Goal: Browse casually

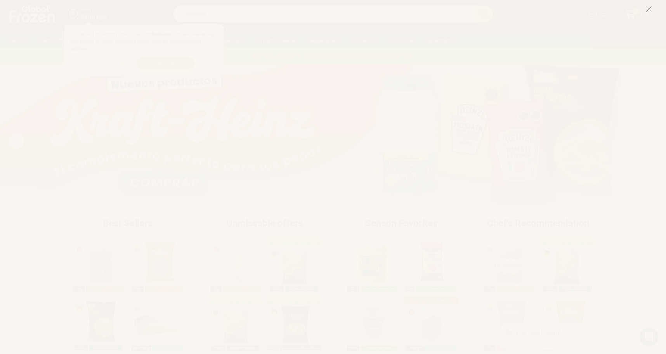
click at [648, 8] on icon at bounding box center [649, 9] width 7 height 7
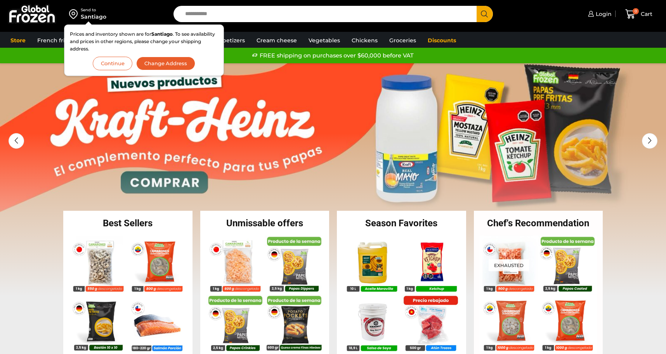
click at [119, 65] on font "Continue" at bounding box center [112, 63] width 23 height 6
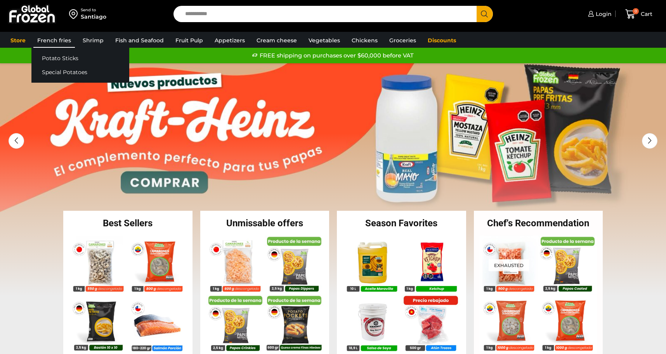
click at [66, 43] on font "French fries" at bounding box center [54, 40] width 34 height 7
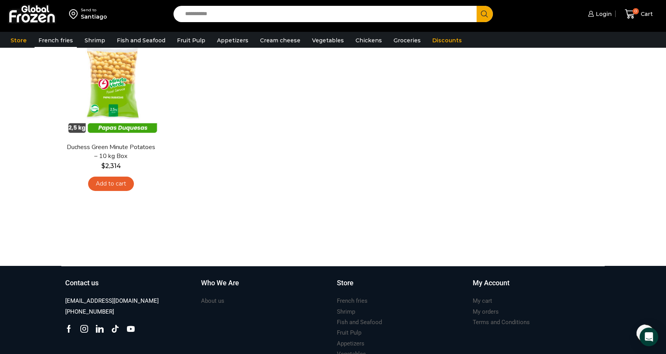
scroll to position [497, 0]
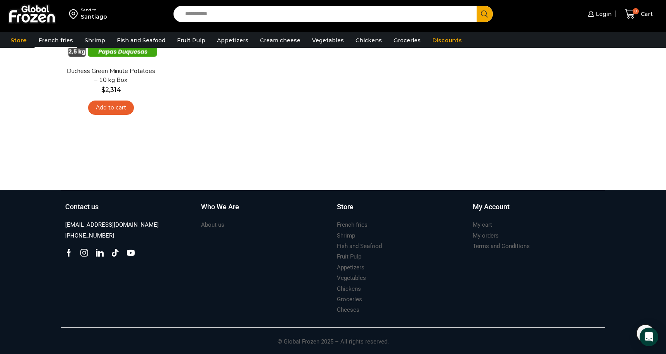
click at [82, 252] on icon at bounding box center [84, 253] width 8 height 8
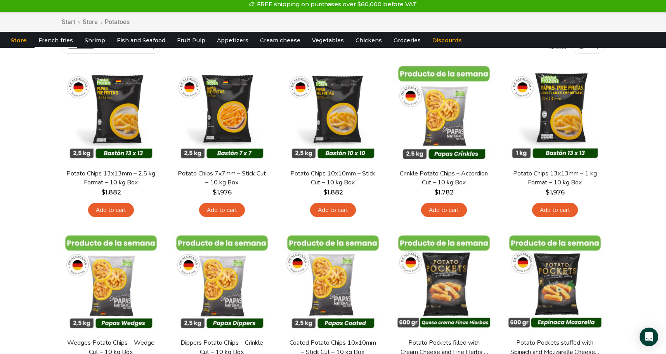
scroll to position [0, 0]
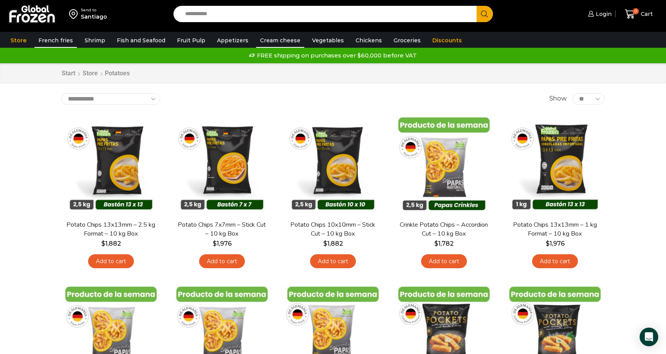
click at [260, 40] on font "Cream cheese" at bounding box center [280, 40] width 40 height 7
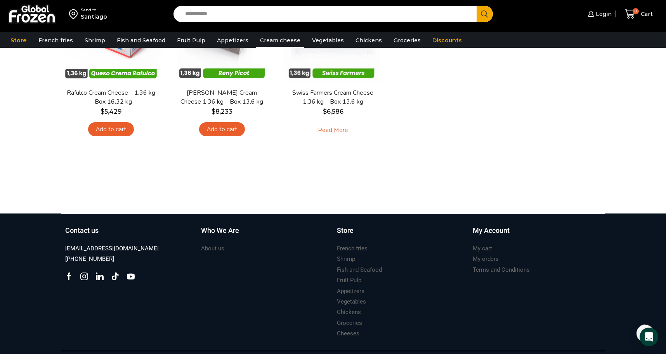
scroll to position [160, 0]
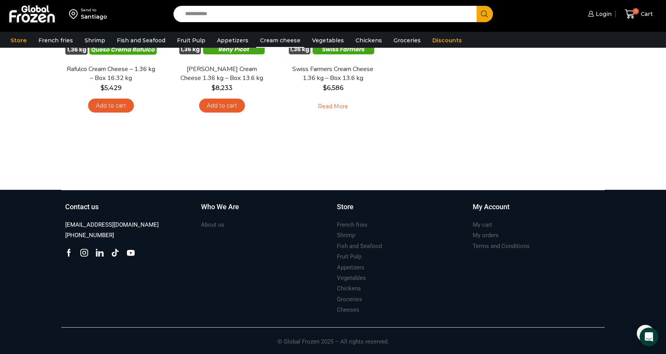
click at [101, 252] on icon at bounding box center [100, 253] width 8 height 8
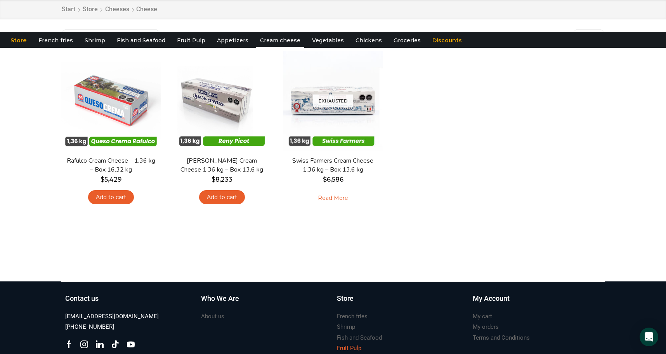
scroll to position [0, 0]
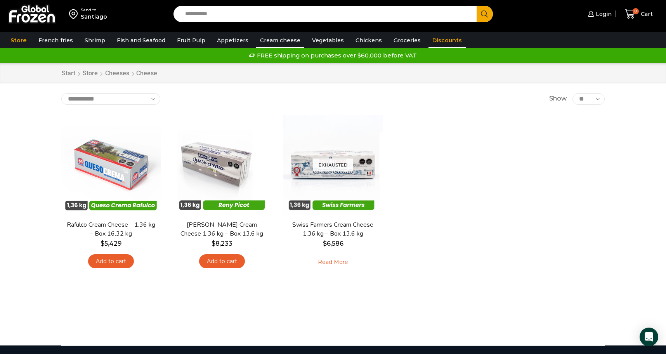
click at [441, 39] on font "Discounts" at bounding box center [448, 40] width 30 height 7
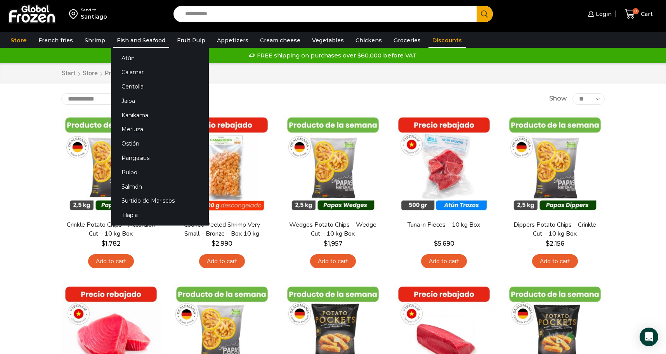
click at [148, 43] on font "Fish and Seafood" at bounding box center [141, 40] width 49 height 7
